Goal: Go to known website: Go to known website

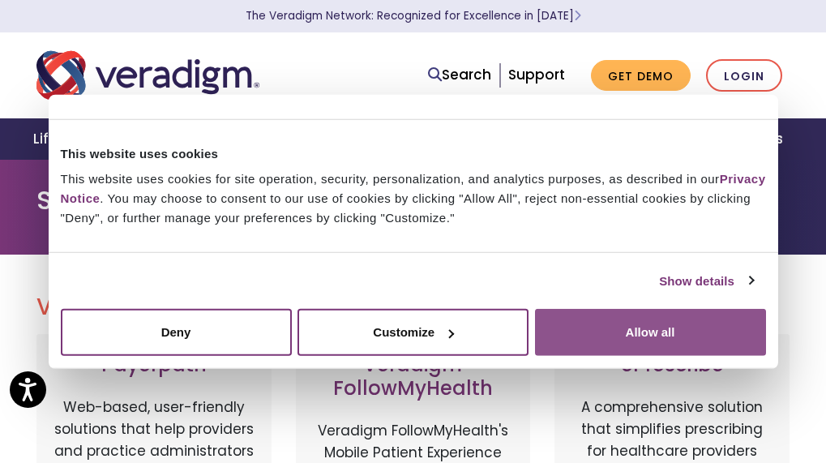
click at [715, 327] on button "Allow all" at bounding box center [650, 332] width 231 height 47
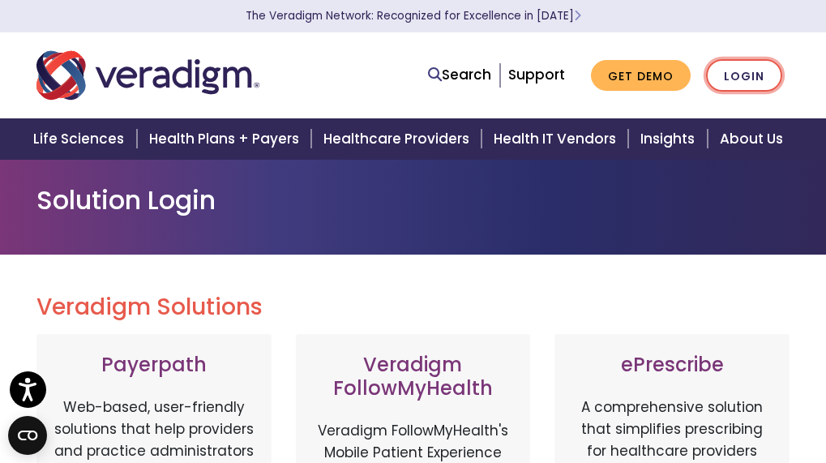
click at [745, 70] on link "Login" at bounding box center [744, 75] width 76 height 33
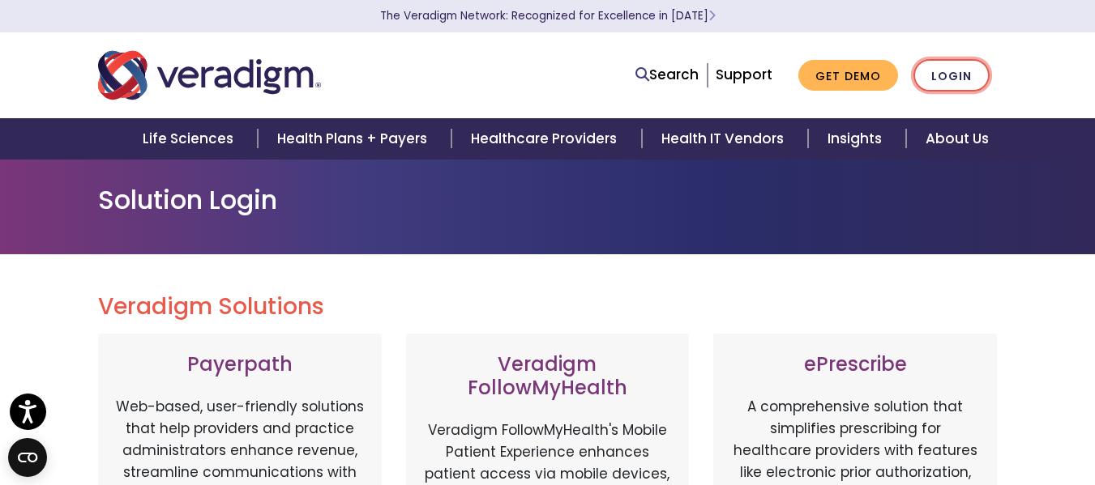
click at [825, 79] on link "Login" at bounding box center [951, 75] width 76 height 33
click at [960, 72] on link "Login" at bounding box center [951, 75] width 76 height 33
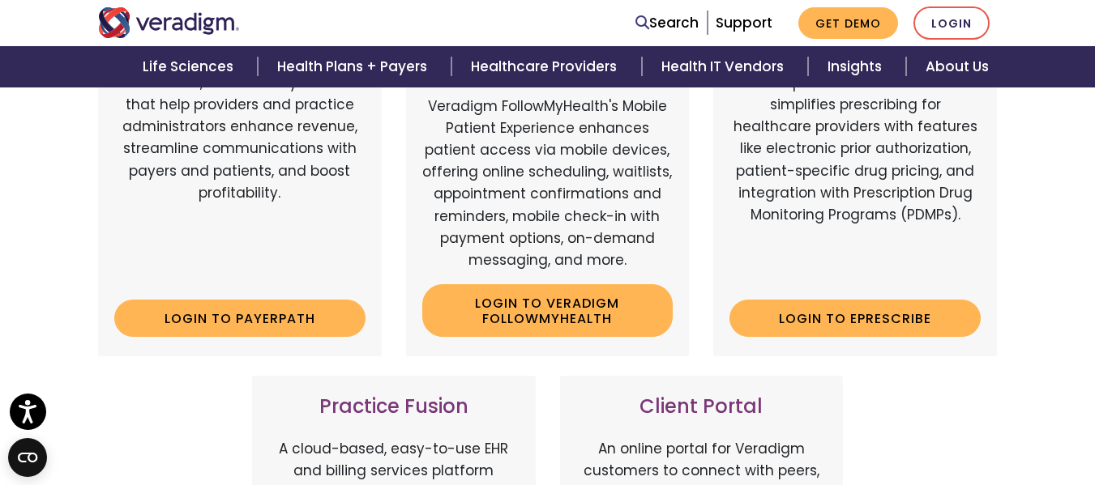
scroll to position [405, 0]
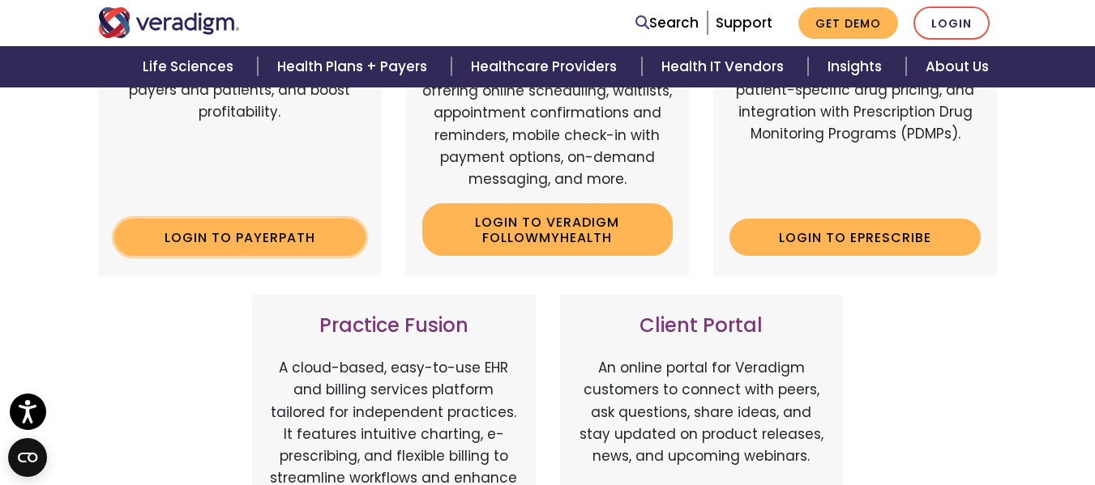
click at [267, 241] on link "Login to Payerpath" at bounding box center [239, 237] width 251 height 37
